Goal: Navigation & Orientation: Find specific page/section

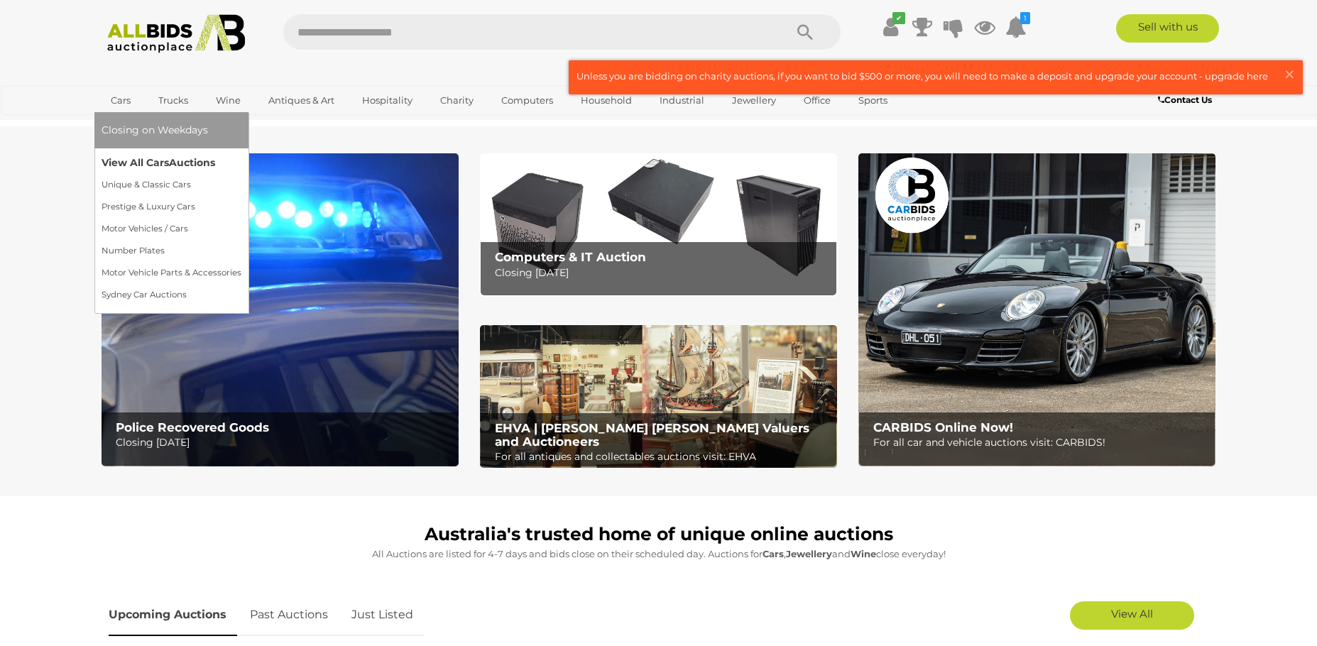
click at [118, 160] on link "View All Cars Auctions" at bounding box center [172, 163] width 140 height 22
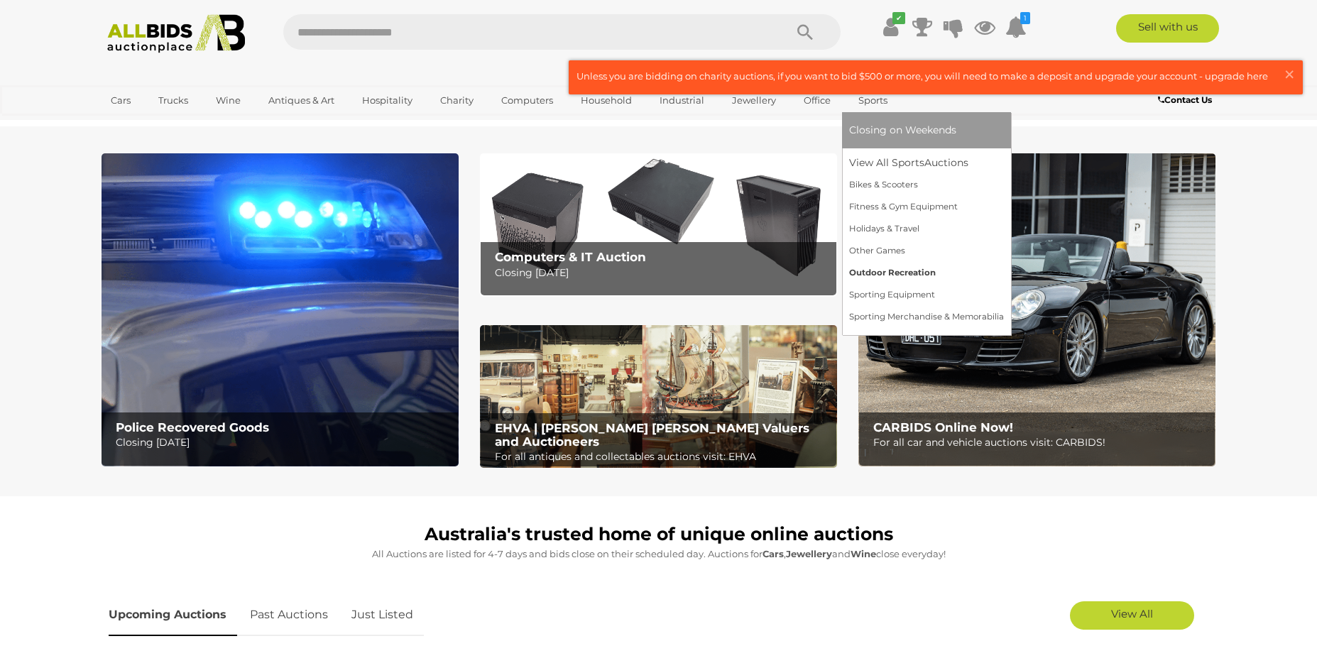
click at [895, 266] on link "Outdoor Recreation" at bounding box center [926, 273] width 155 height 22
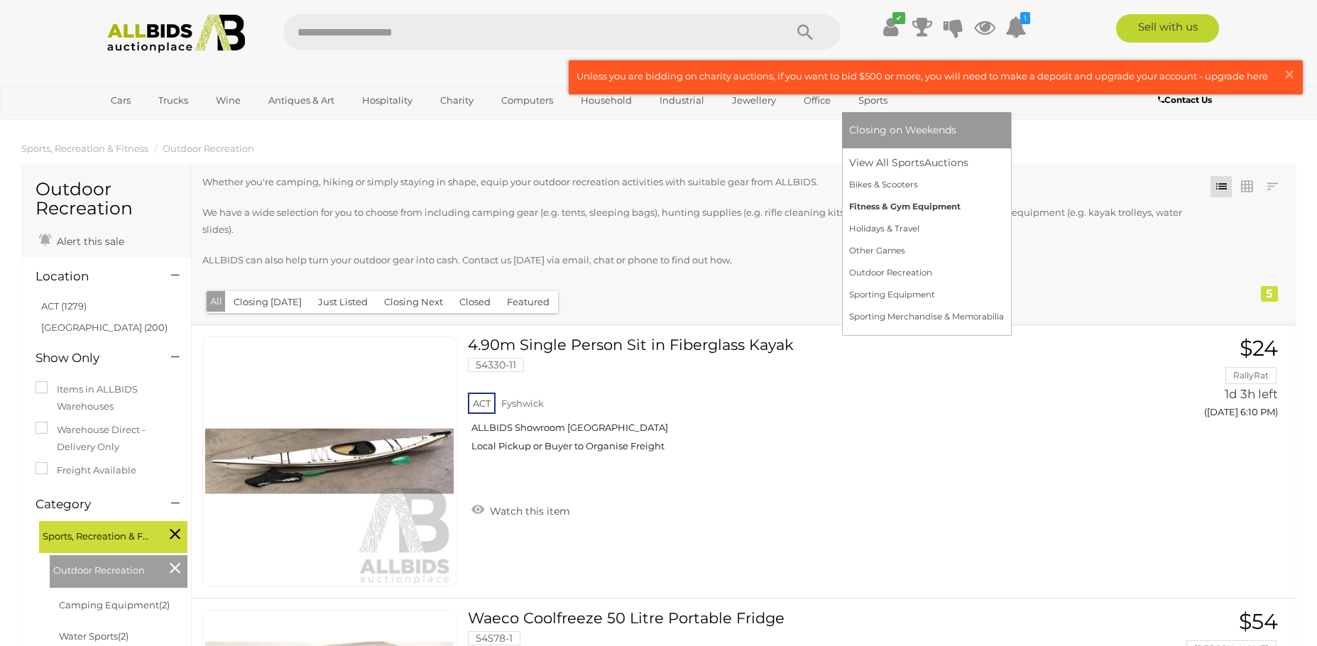
click at [878, 206] on link "Fitness & Gym Equipment" at bounding box center [926, 207] width 155 height 22
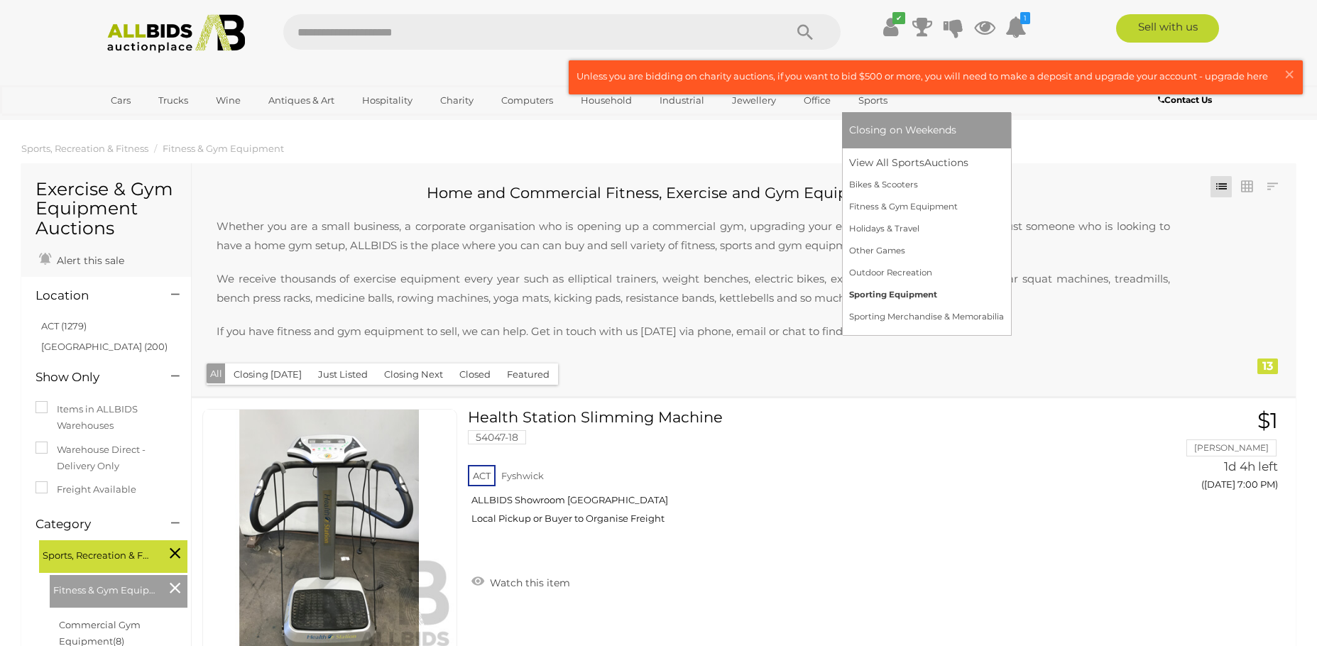
click at [877, 292] on link "Sporting Equipment" at bounding box center [926, 295] width 155 height 22
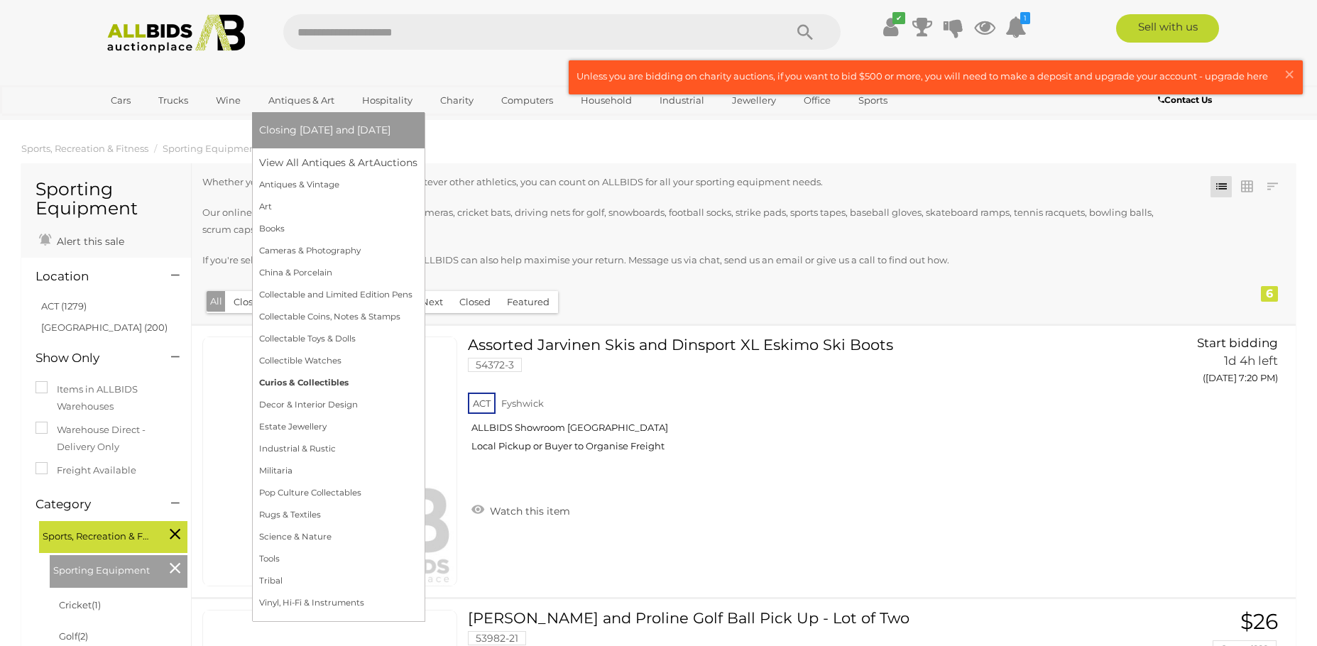
click at [304, 381] on link "Curios & Collectibles" at bounding box center [338, 383] width 158 height 22
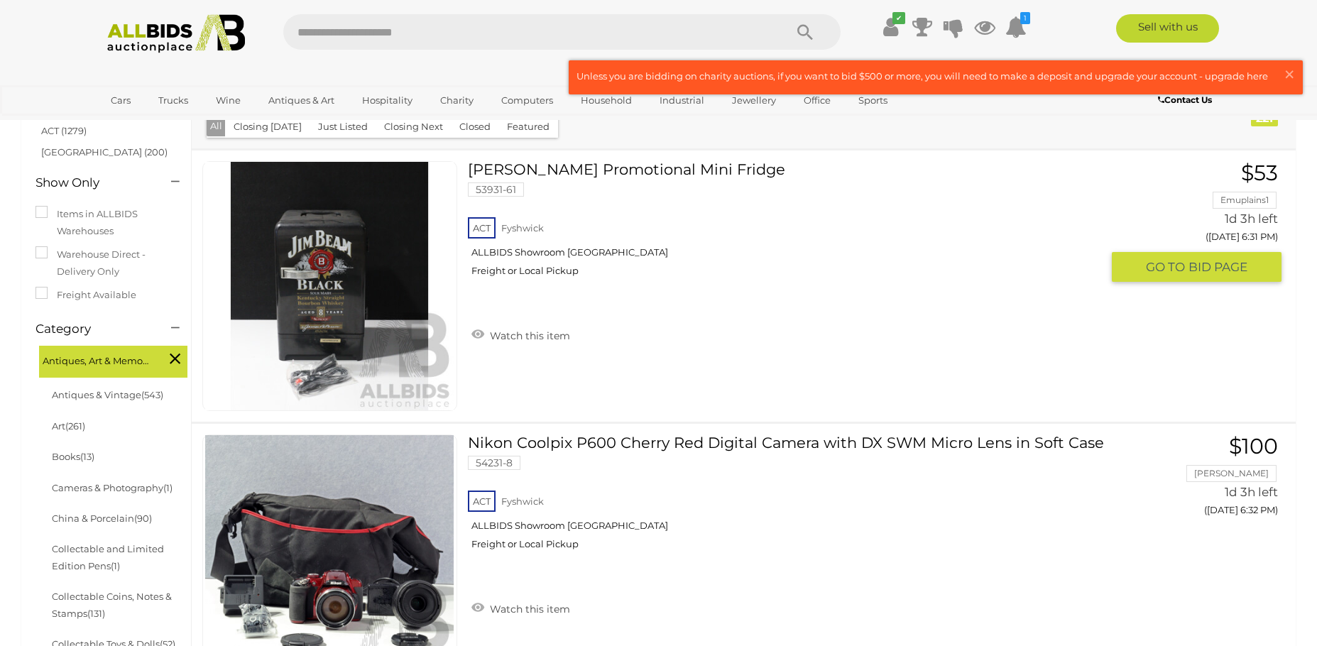
scroll to position [142, 0]
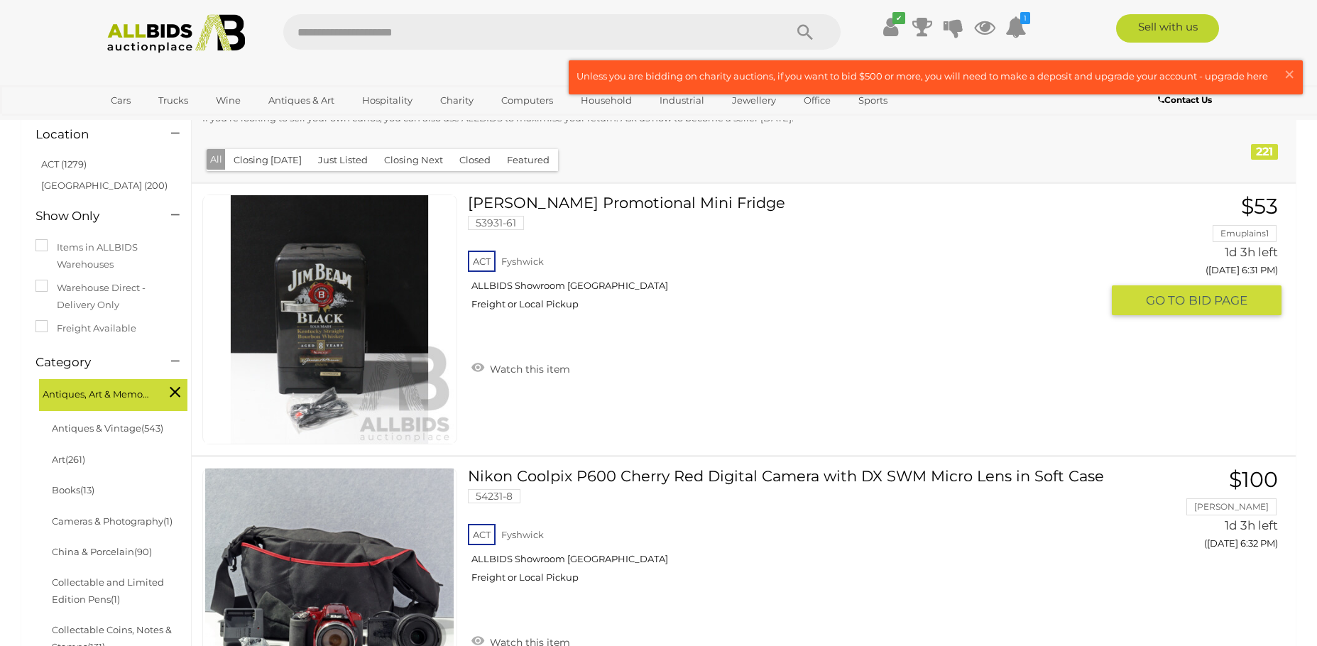
click at [333, 303] on link at bounding box center [329, 320] width 255 height 250
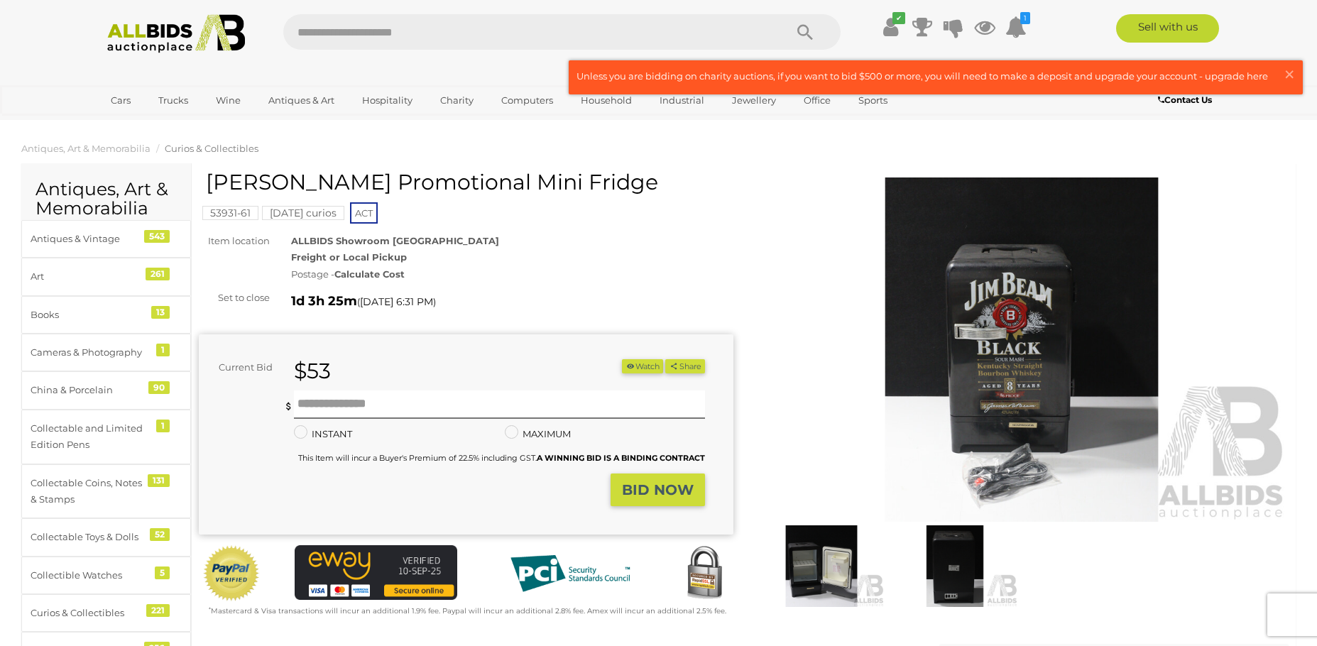
click at [1011, 369] on img at bounding box center [1022, 350] width 535 height 344
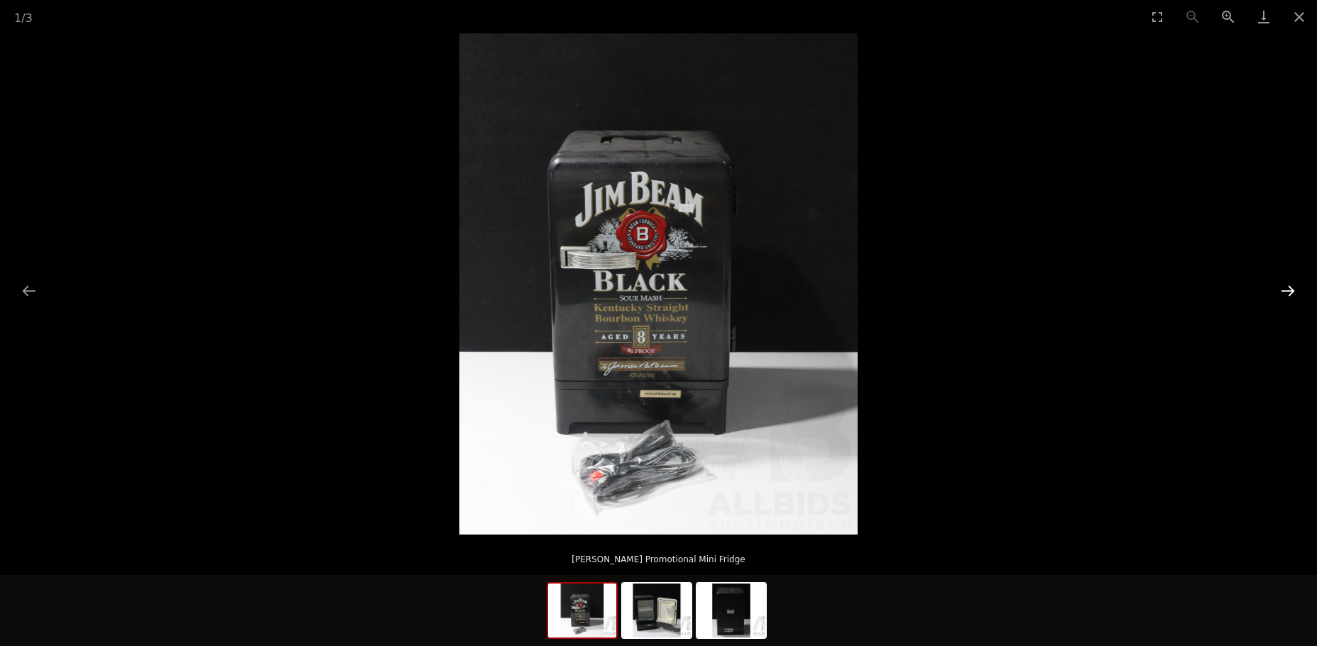
click at [1286, 285] on button "Next slide" at bounding box center [1288, 291] width 30 height 28
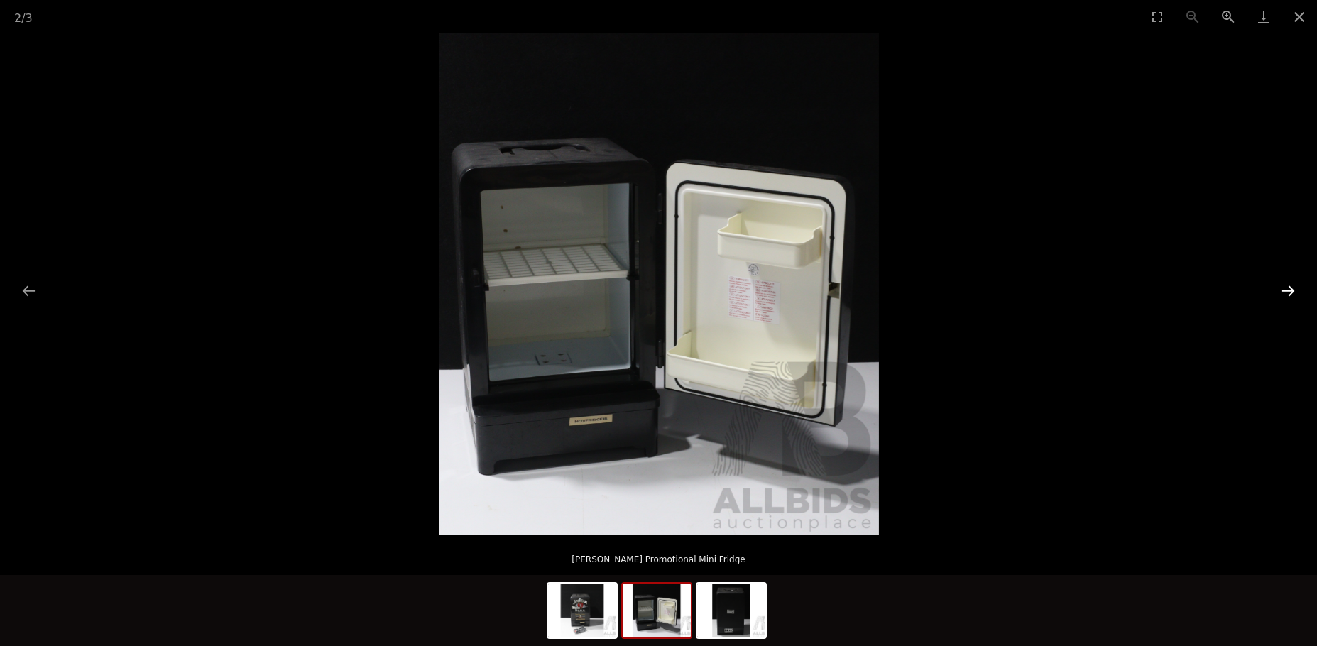
click at [1286, 285] on button "Next slide" at bounding box center [1288, 291] width 30 height 28
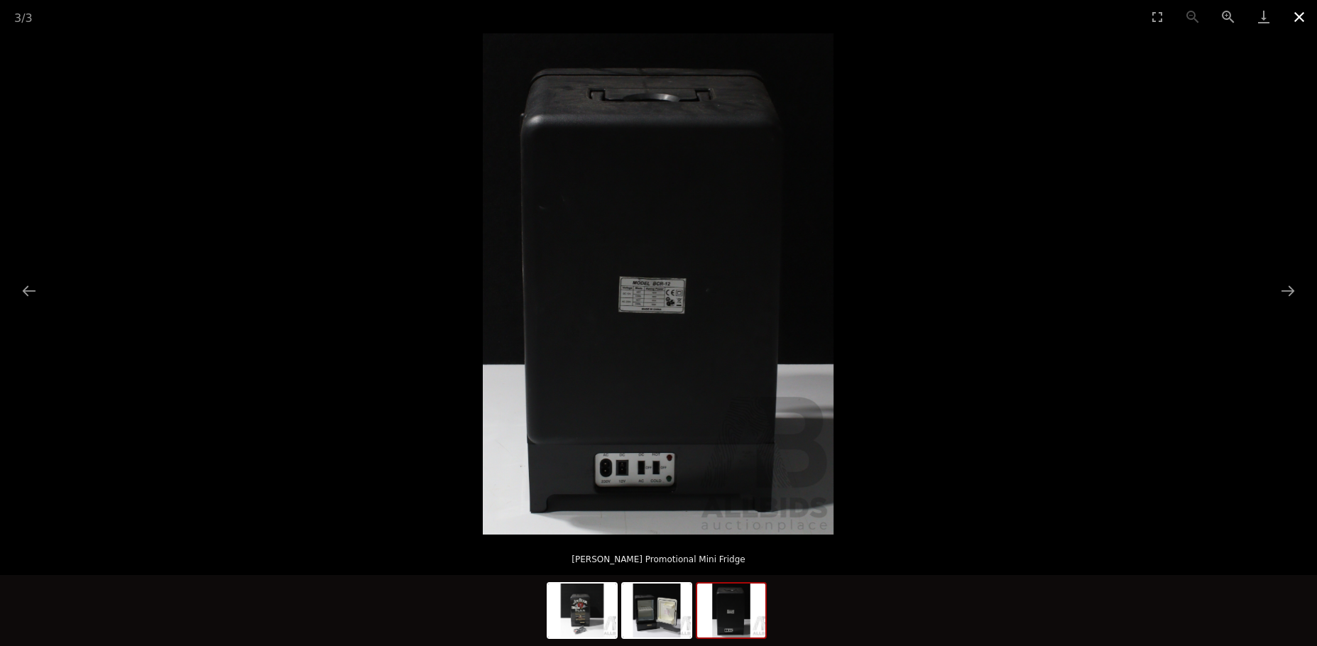
click at [1295, 13] on button "Close gallery" at bounding box center [1300, 16] width 36 height 33
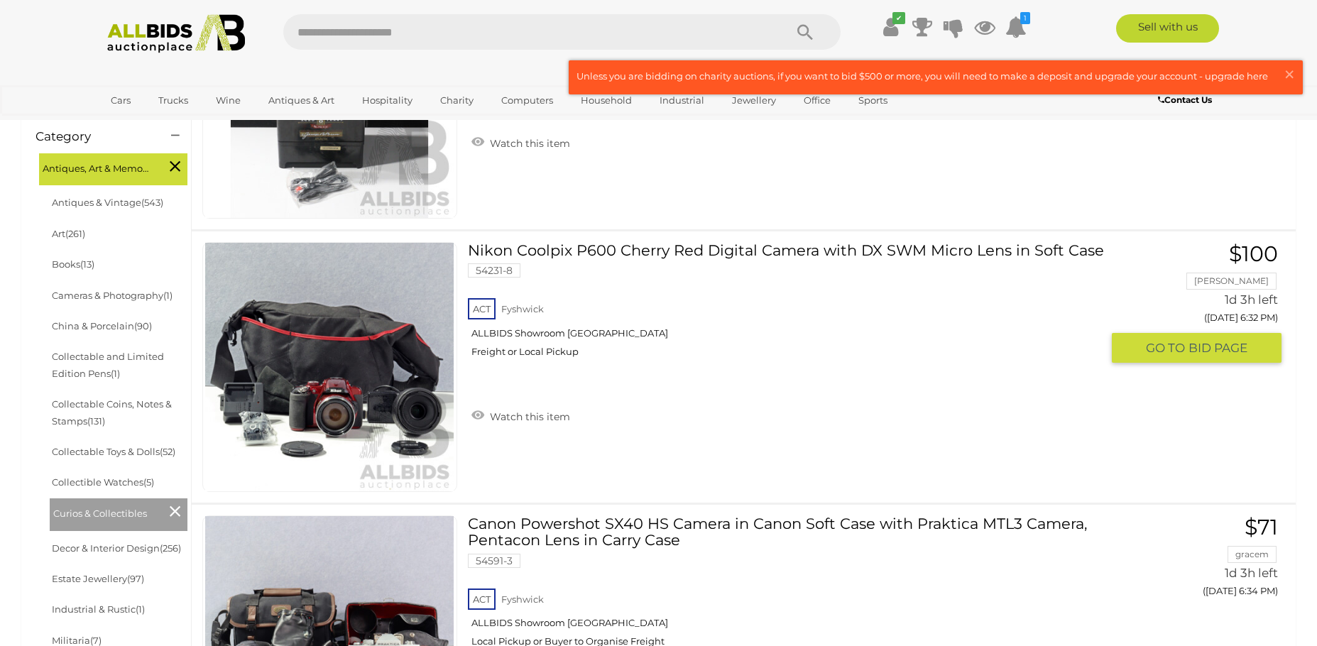
scroll to position [393, 0]
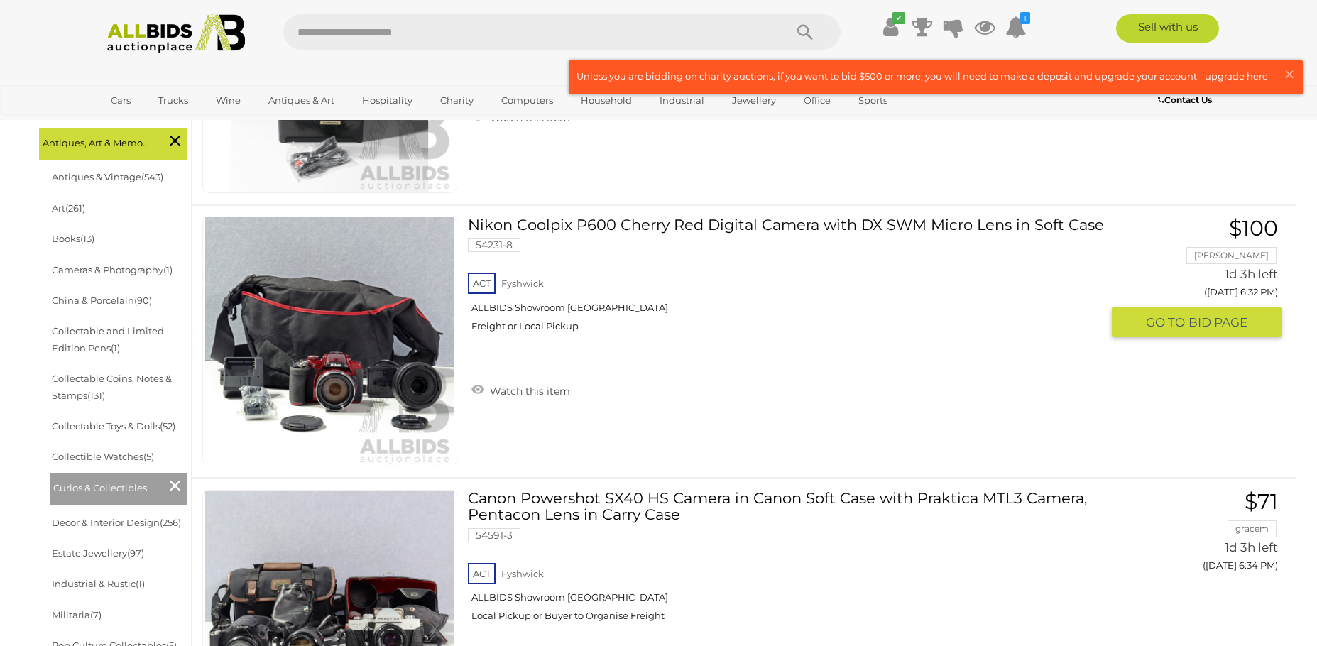
click at [356, 356] on img at bounding box center [329, 341] width 249 height 249
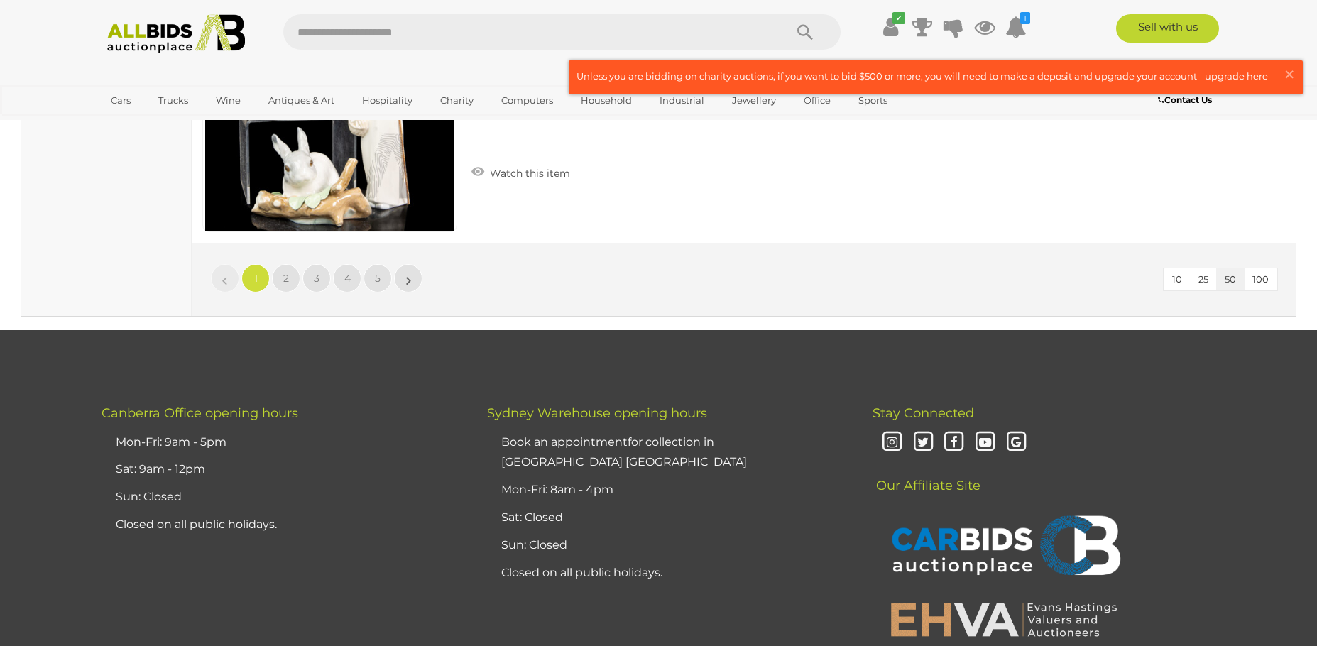
scroll to position [13875, 0]
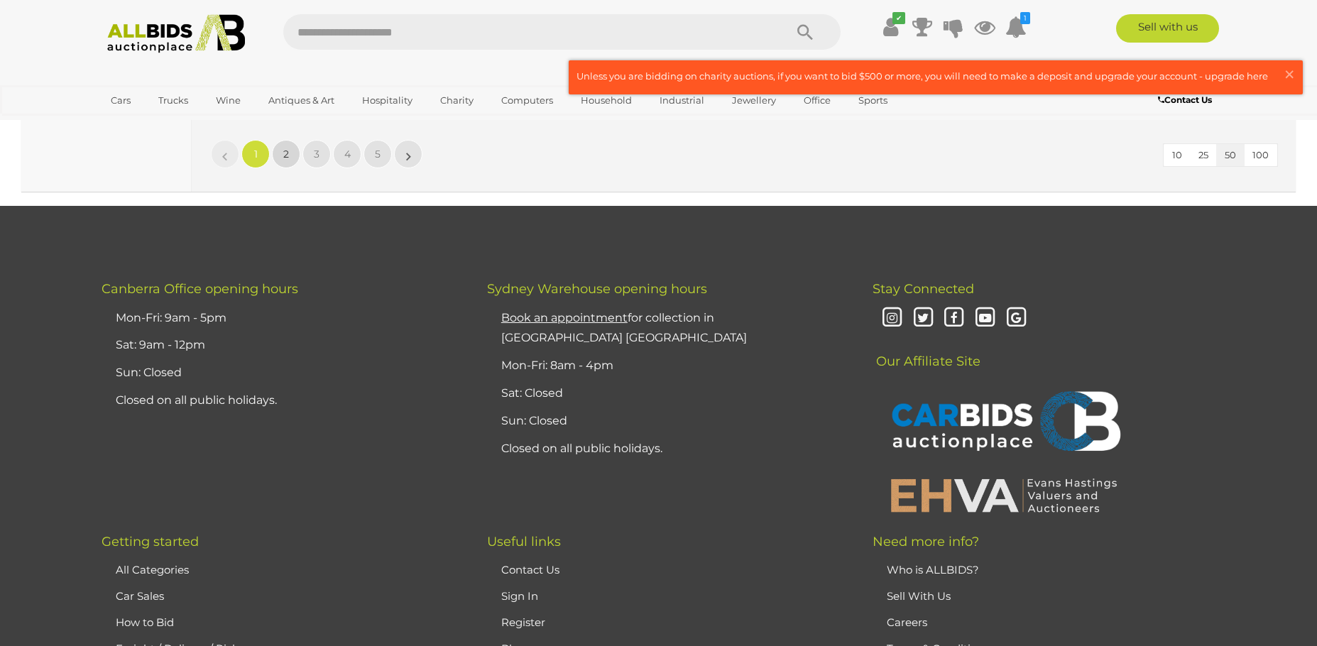
click at [287, 152] on span "2" at bounding box center [286, 154] width 6 height 13
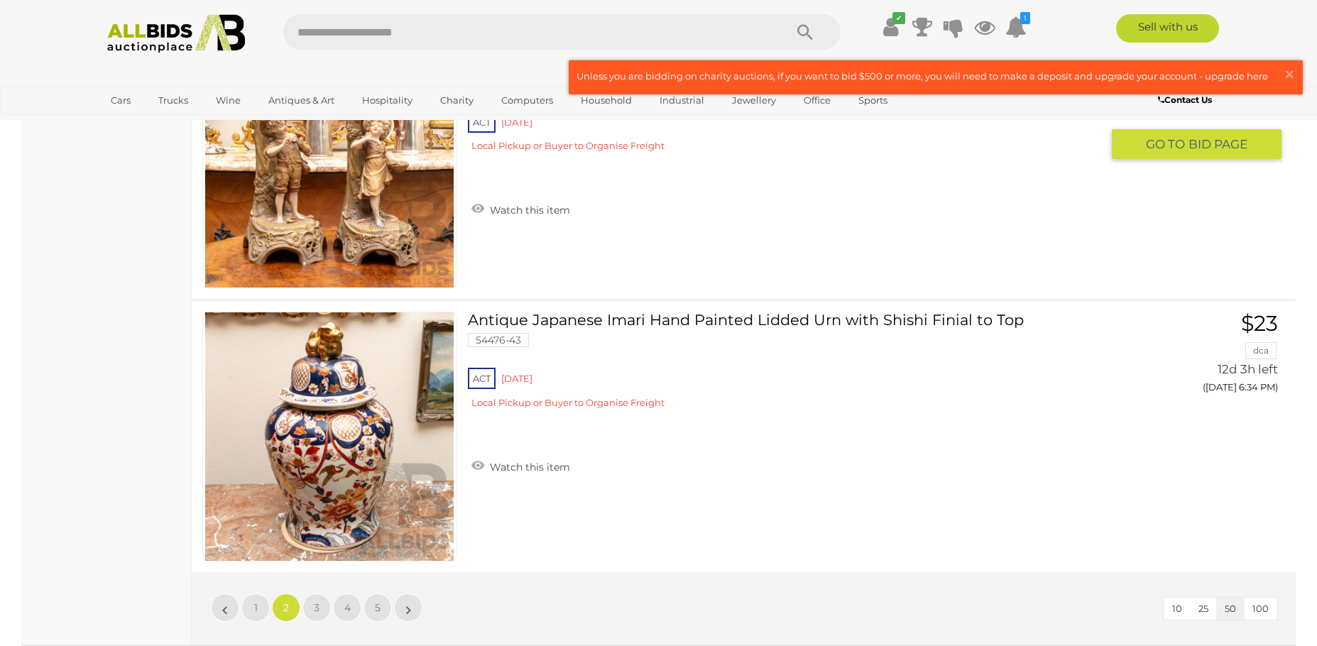
scroll to position [13461, 0]
